Goal: Transaction & Acquisition: Purchase product/service

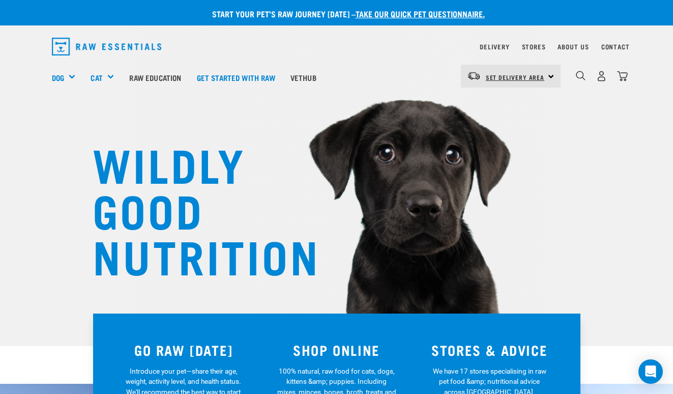
click at [533, 75] on span "Set Delivery Area" at bounding box center [515, 77] width 59 height 4
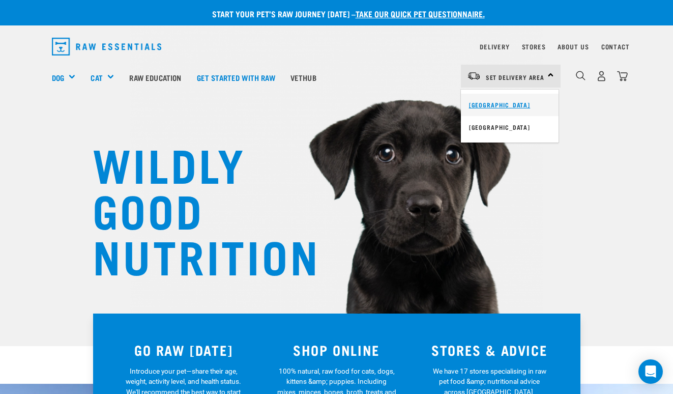
click at [508, 100] on link "[GEOGRAPHIC_DATA]" at bounding box center [510, 105] width 98 height 22
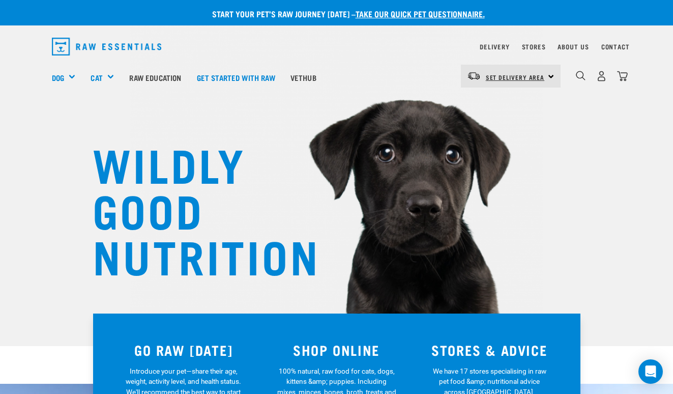
click at [536, 78] on span "Set Delivery Area" at bounding box center [515, 77] width 59 height 4
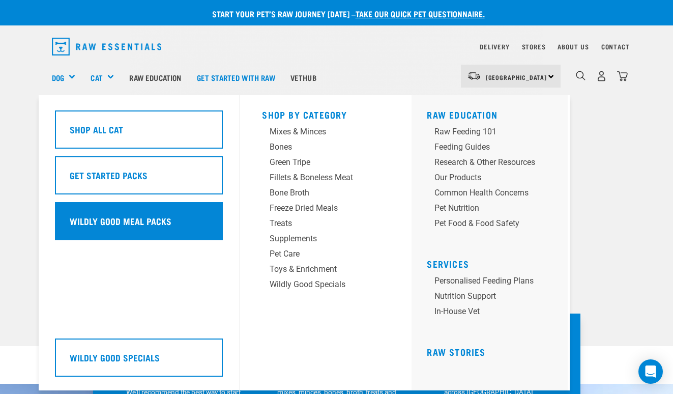
click at [118, 214] on h5 "Wildly Good Meal Packs" at bounding box center [121, 220] width 102 height 13
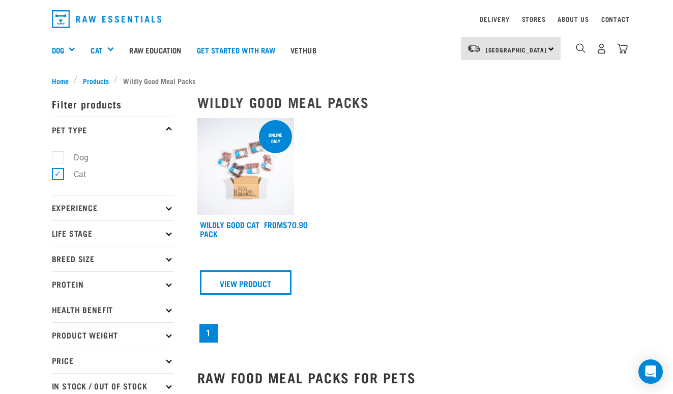
scroll to position [28, 0]
click at [230, 284] on link "View Product" at bounding box center [246, 282] width 92 height 24
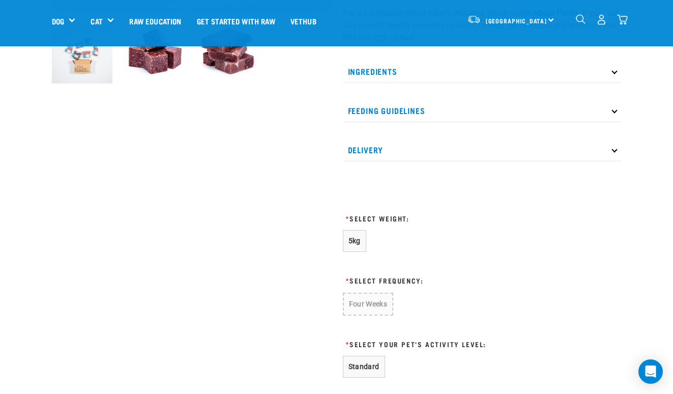
scroll to position [474, 0]
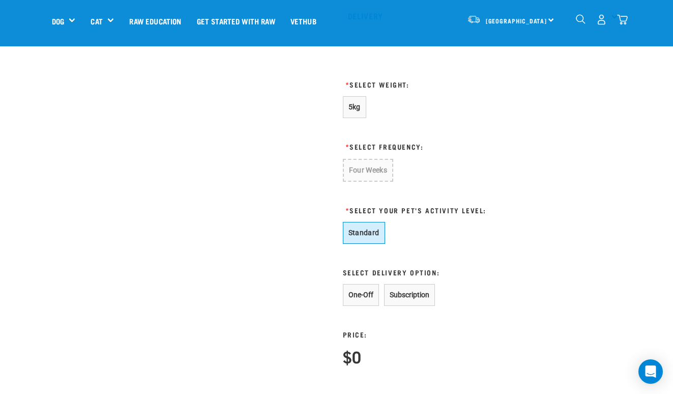
click at [370, 237] on button "Standard" at bounding box center [364, 233] width 42 height 22
click at [370, 294] on button "One-Off" at bounding box center [361, 295] width 36 height 22
click at [360, 112] on button "5kg" at bounding box center [354, 107] width 23 height 22
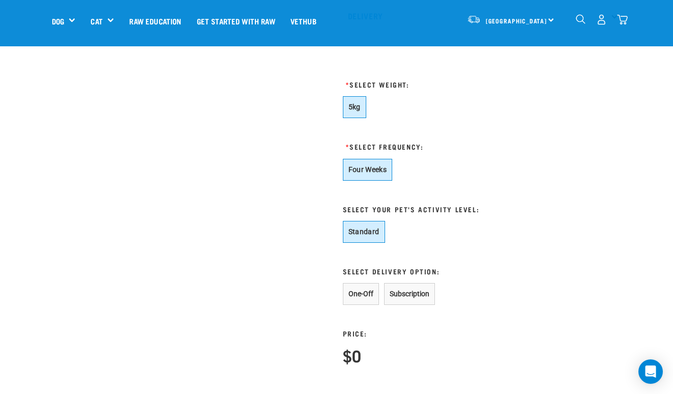
click at [372, 166] on button "Four Weeks" at bounding box center [368, 170] width 50 height 22
click at [360, 288] on button "One-Off" at bounding box center [361, 294] width 36 height 22
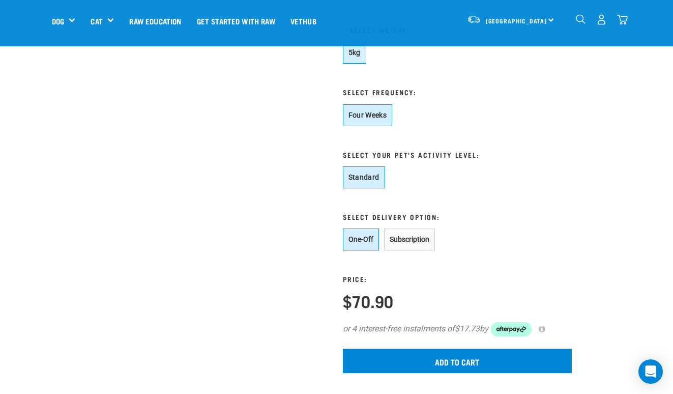
scroll to position [607, 0]
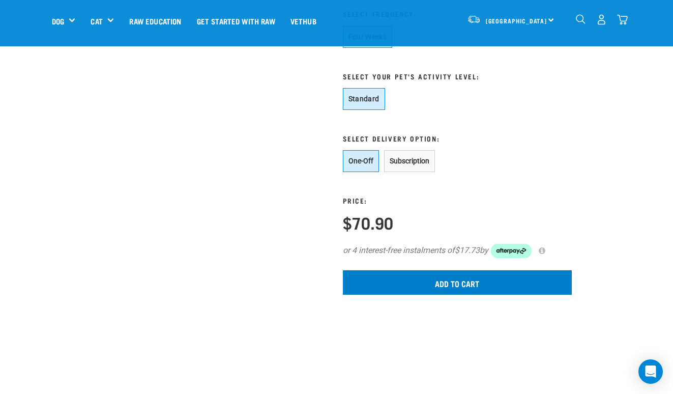
click at [457, 283] on input "Add to cart" at bounding box center [457, 282] width 229 height 24
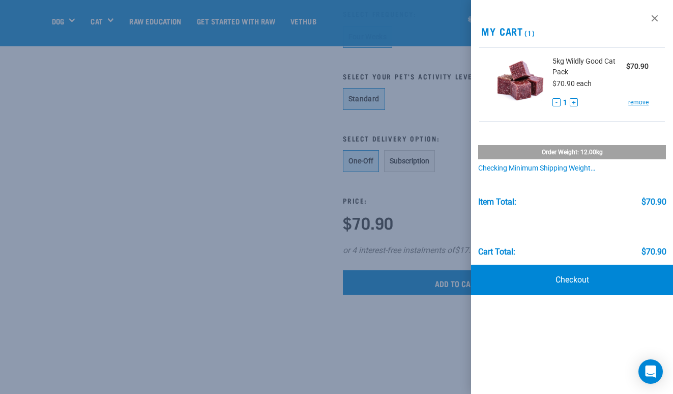
scroll to position [596, 0]
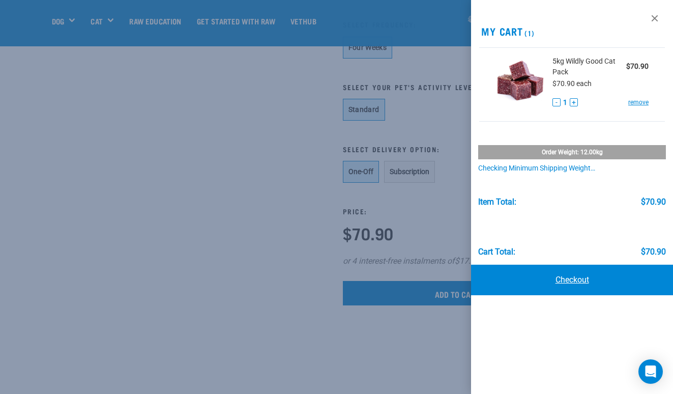
click at [583, 284] on link "Checkout" at bounding box center [572, 279] width 202 height 31
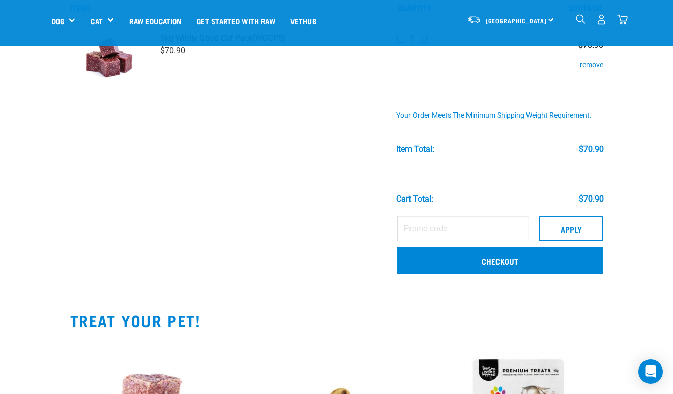
scroll to position [81, 0]
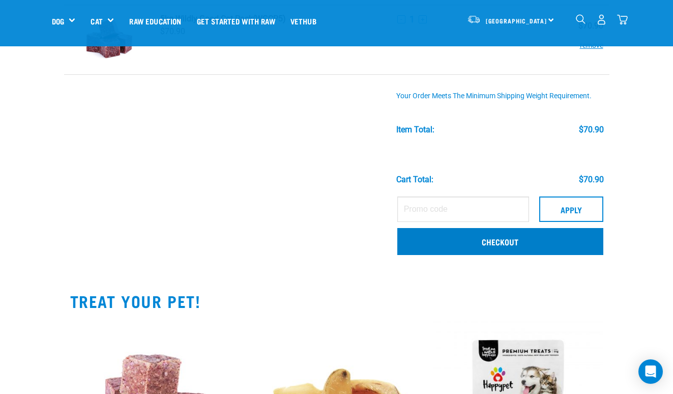
click at [478, 244] on link "Checkout" at bounding box center [500, 241] width 206 height 26
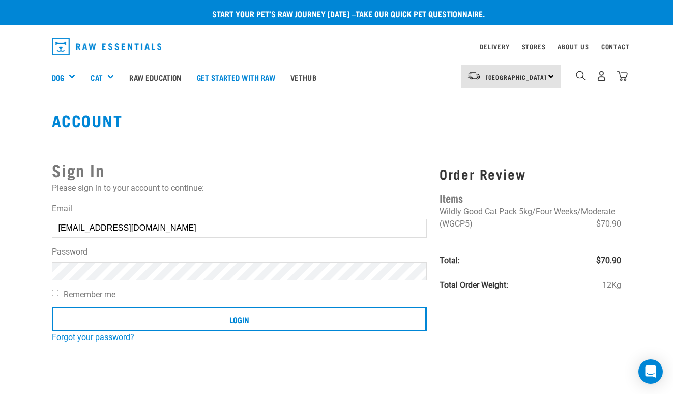
click at [239, 318] on input "Login" at bounding box center [239, 319] width 375 height 24
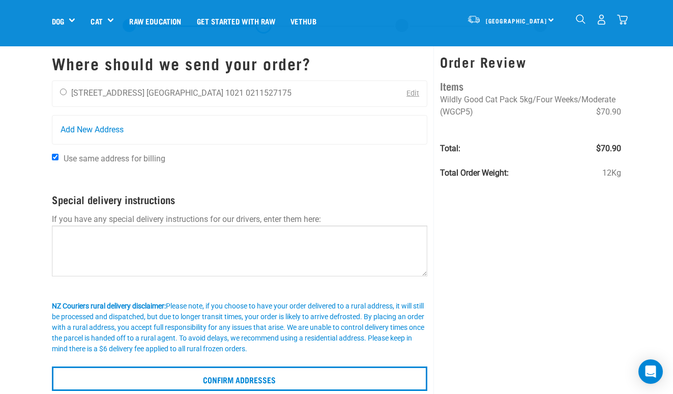
scroll to position [37, 0]
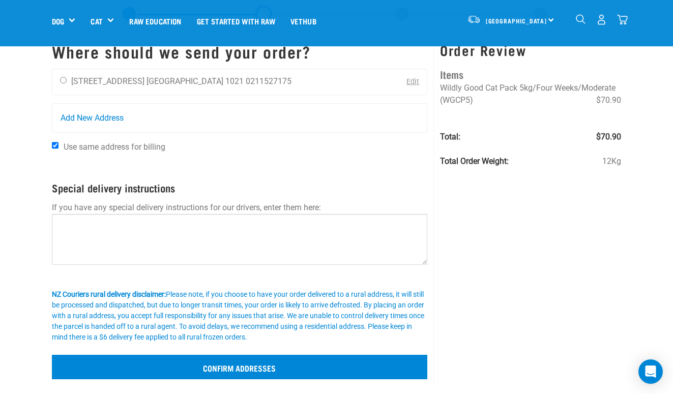
click at [281, 368] on input "Confirm addresses" at bounding box center [240, 366] width 376 height 24
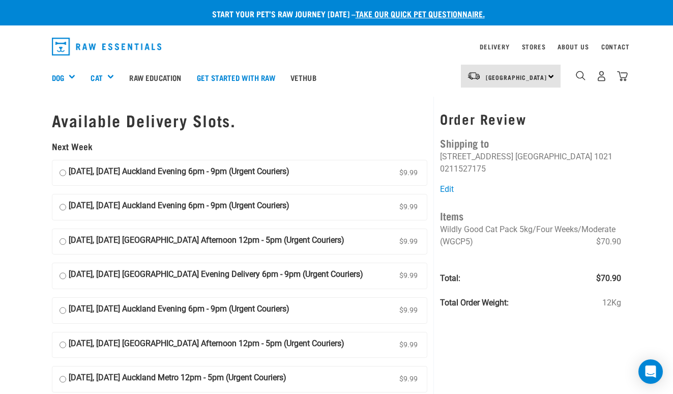
click at [62, 168] on input "[DATE], [DATE] Auckland Evening 6pm - 9pm (Urgent Couriers) $9.99" at bounding box center [63, 172] width 7 height 15
radio input "true"
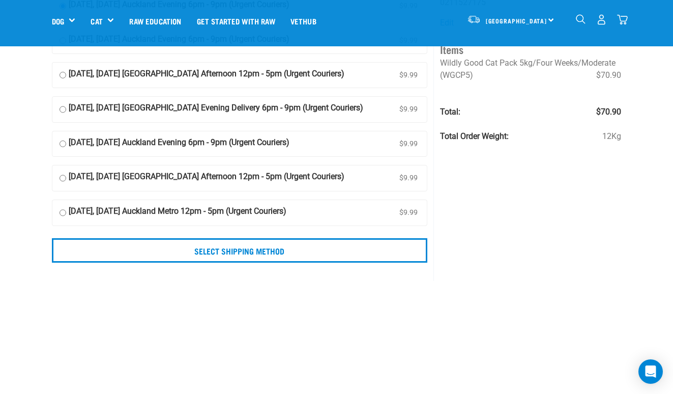
scroll to position [95, 0]
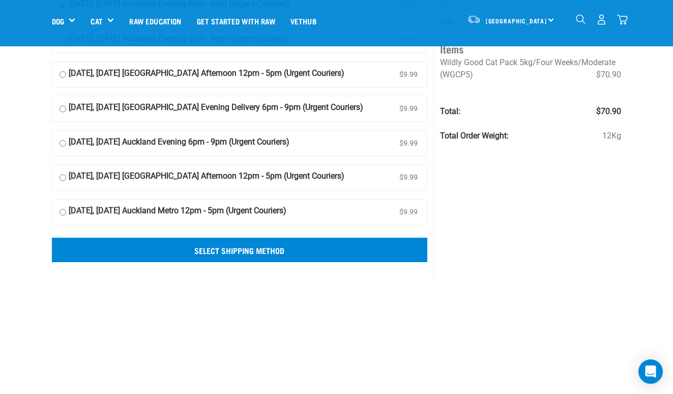
click at [259, 246] on input "Select Shipping Method" at bounding box center [240, 250] width 376 height 24
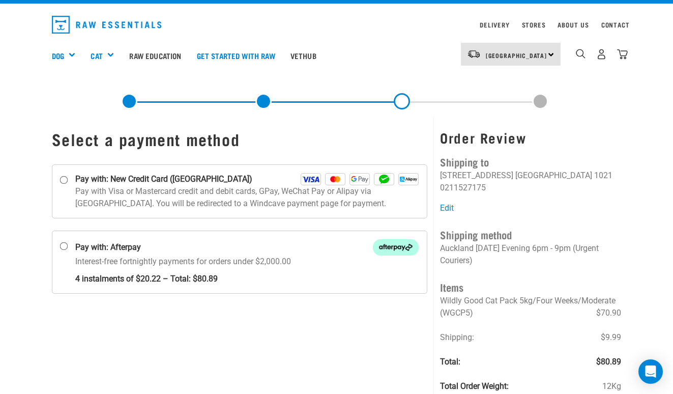
scroll to position [20, 0]
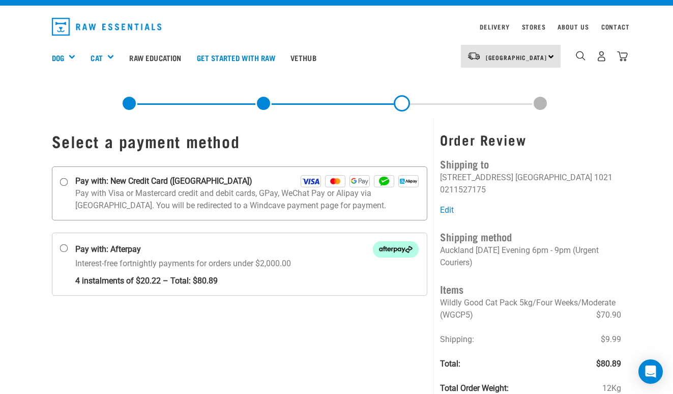
click at [62, 183] on input "Pay with: New Credit Card ([GEOGRAPHIC_DATA])" at bounding box center [64, 182] width 8 height 8
radio input "true"
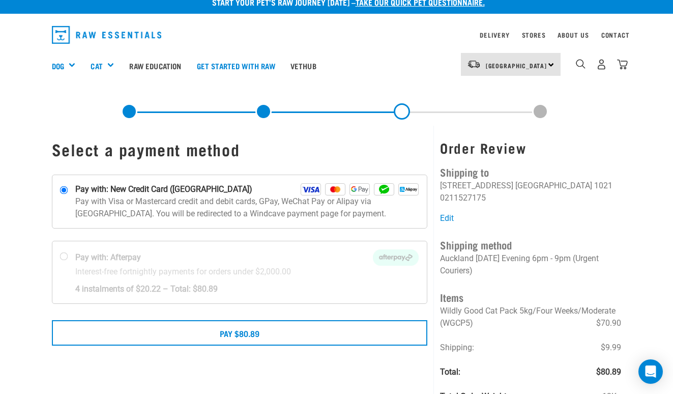
scroll to position [13, 0]
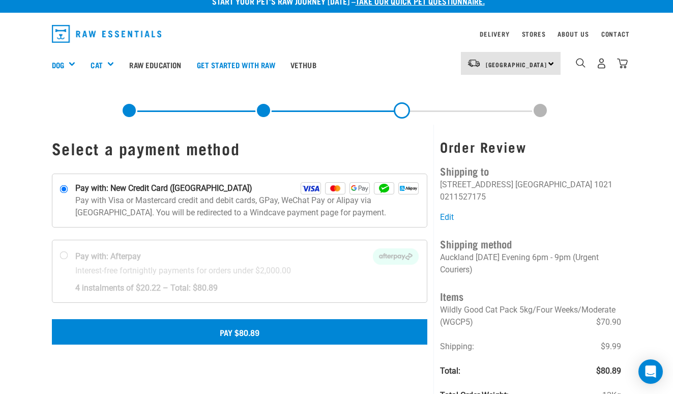
click at [240, 327] on button "Pay $80.89" at bounding box center [240, 331] width 376 height 25
